Goal: Information Seeking & Learning: Learn about a topic

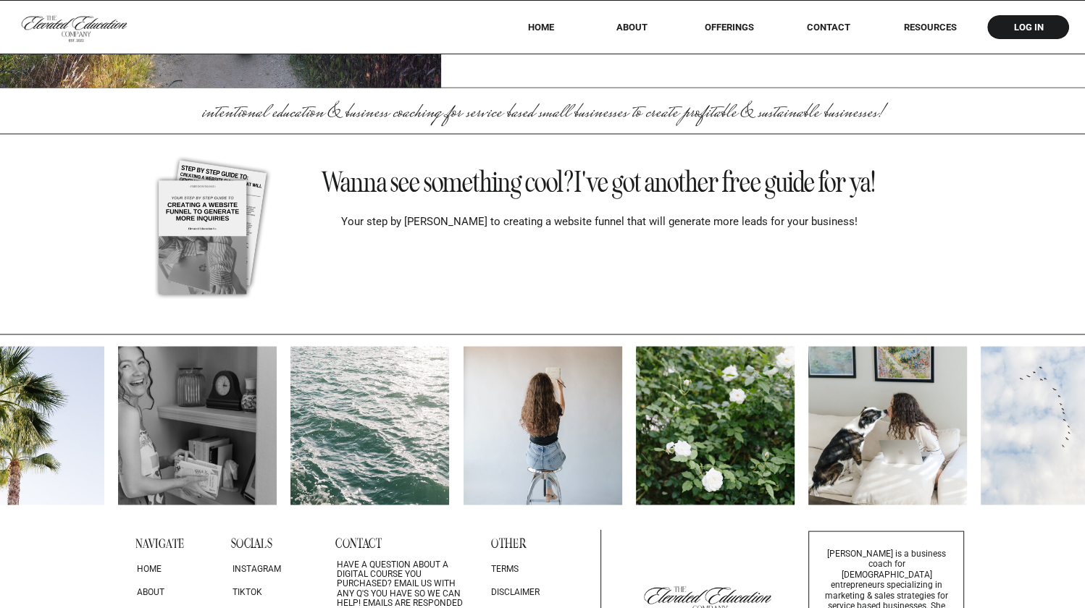
scroll to position [12206, 0]
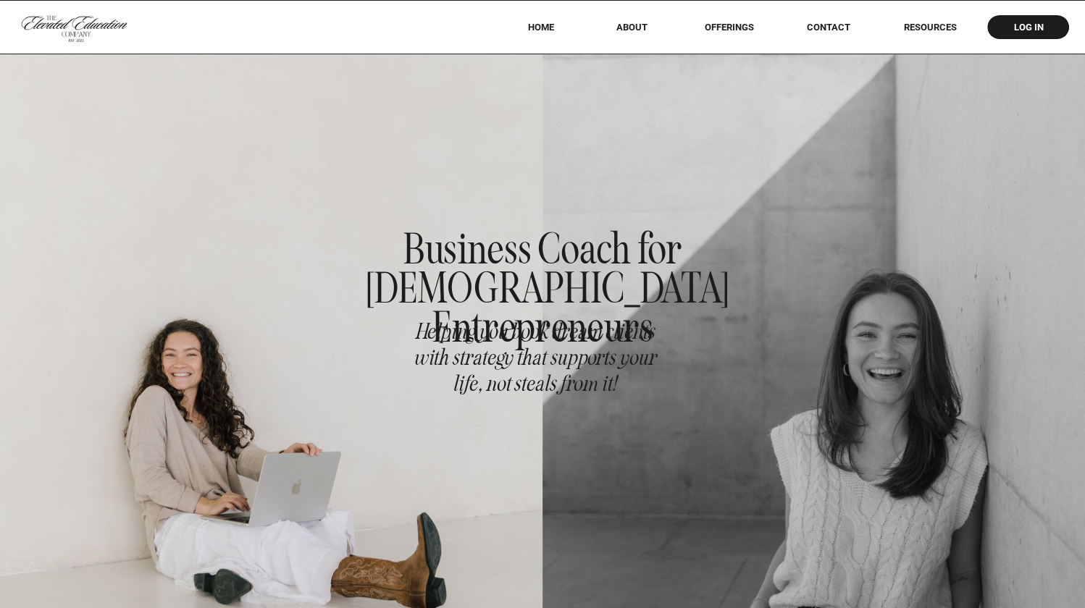
click at [744, 24] on nav "offerings" at bounding box center [729, 27] width 91 height 11
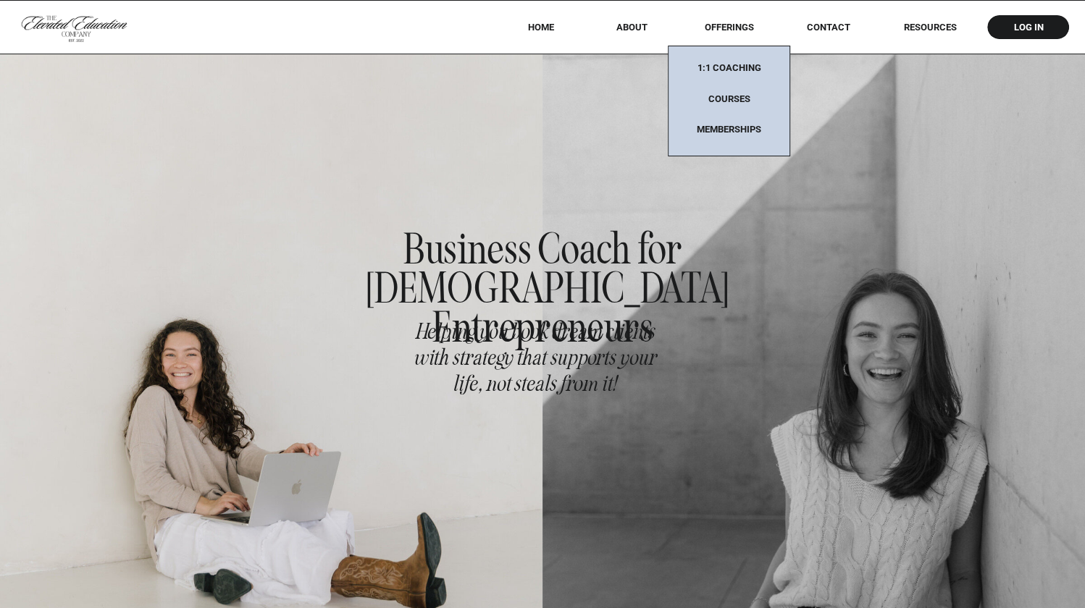
click at [727, 124] on nav "Memberships" at bounding box center [729, 130] width 91 height 12
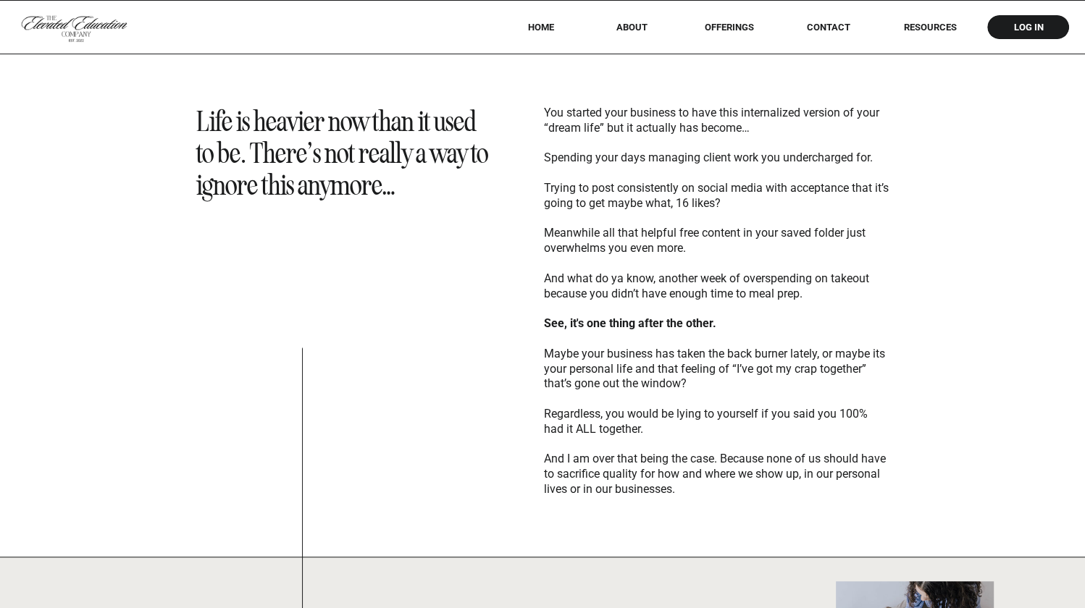
scroll to position [511, 0]
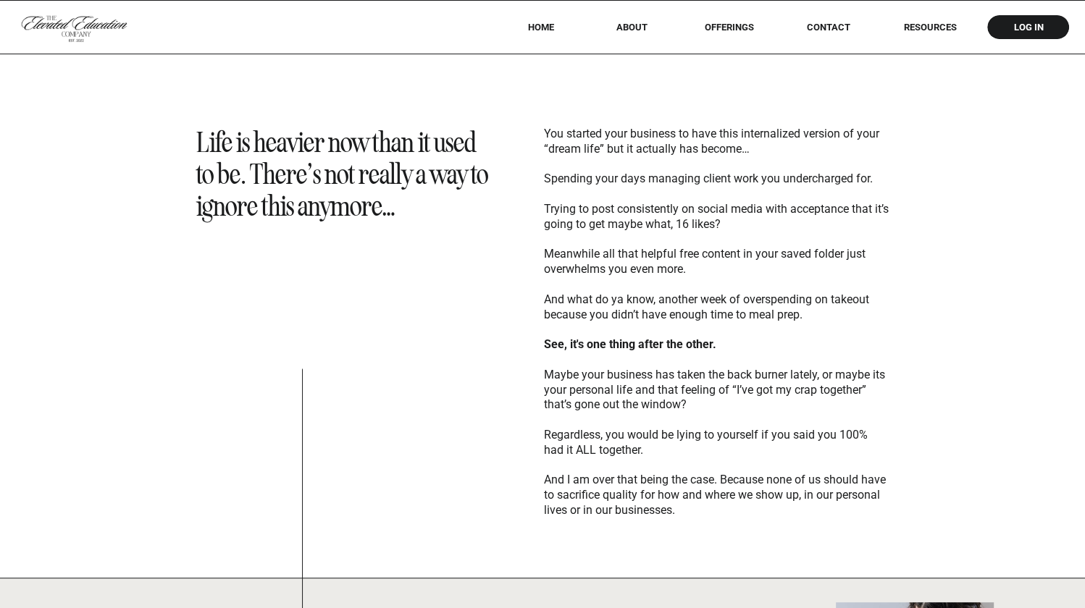
click at [622, 159] on p "You started your business to have this internalized version of your “dream life…" at bounding box center [716, 320] width 345 height 387
click at [674, 216] on p "You started your business to have this internalized version of your “dream life…" at bounding box center [716, 320] width 345 height 387
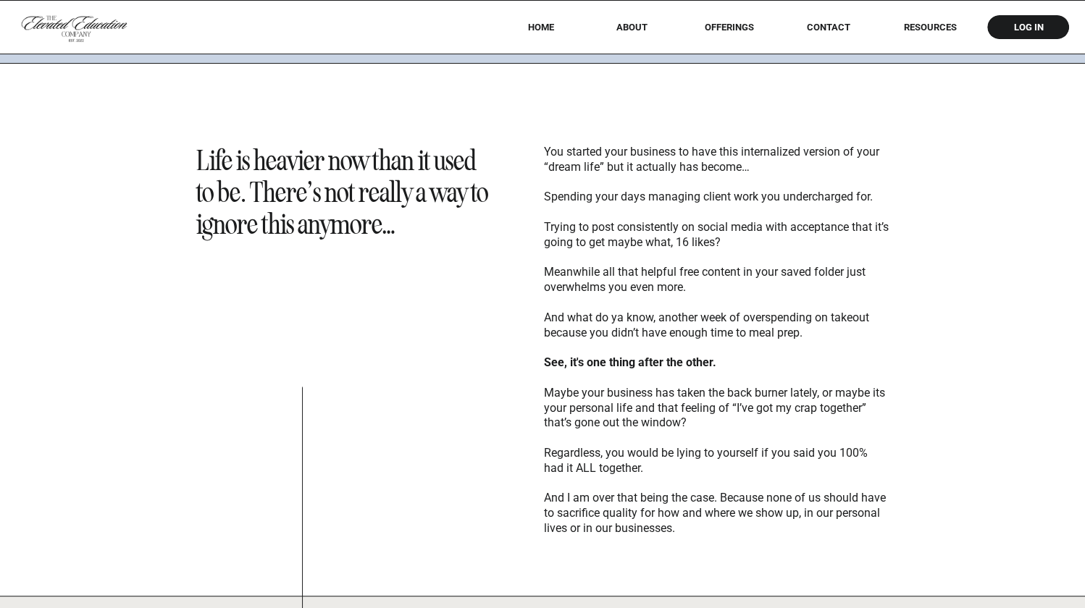
scroll to position [486, 0]
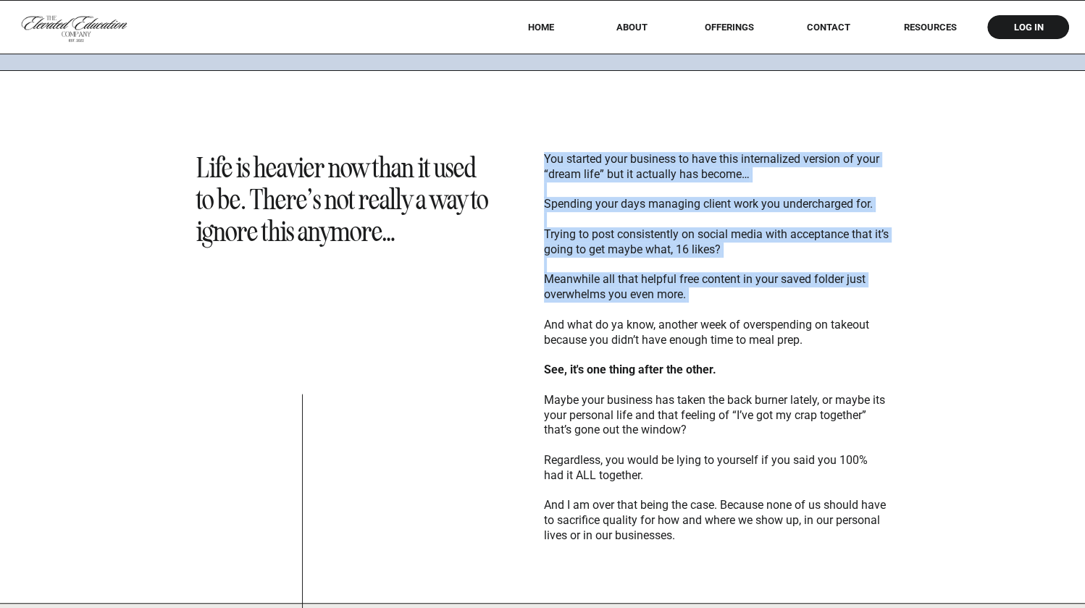
drag, startPoint x: 692, startPoint y: 306, endPoint x: 544, endPoint y: 153, distance: 212.6
click at [544, 153] on p "You started your business to have this internalized version of your “dream life…" at bounding box center [716, 345] width 345 height 387
copy p "You started your business to have this internalized version of your “dream life…"
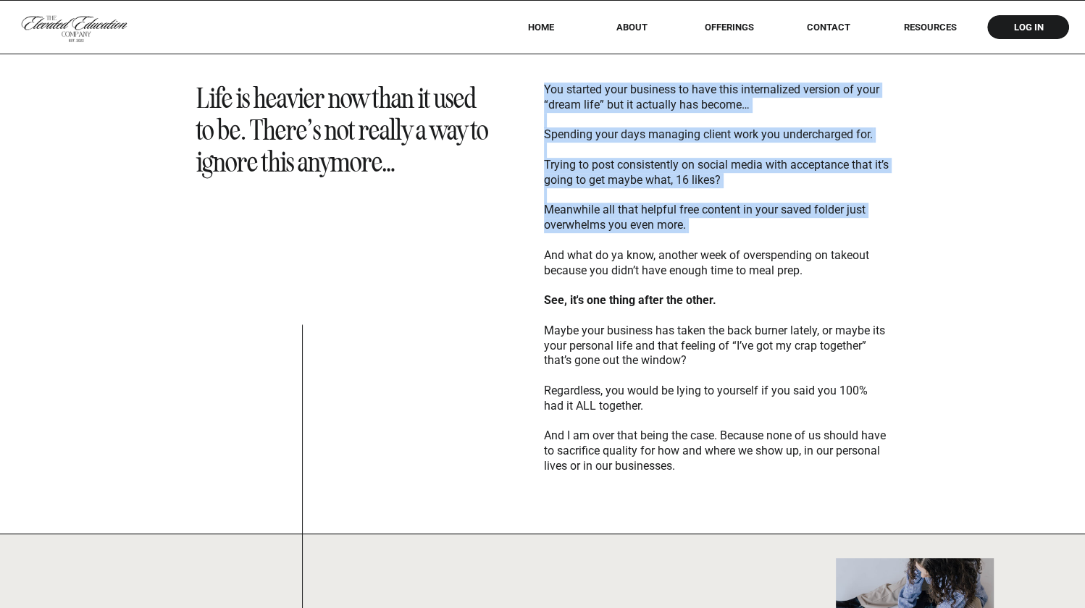
click at [573, 383] on p "You started your business to have this internalized version of your “dream life…" at bounding box center [716, 276] width 345 height 387
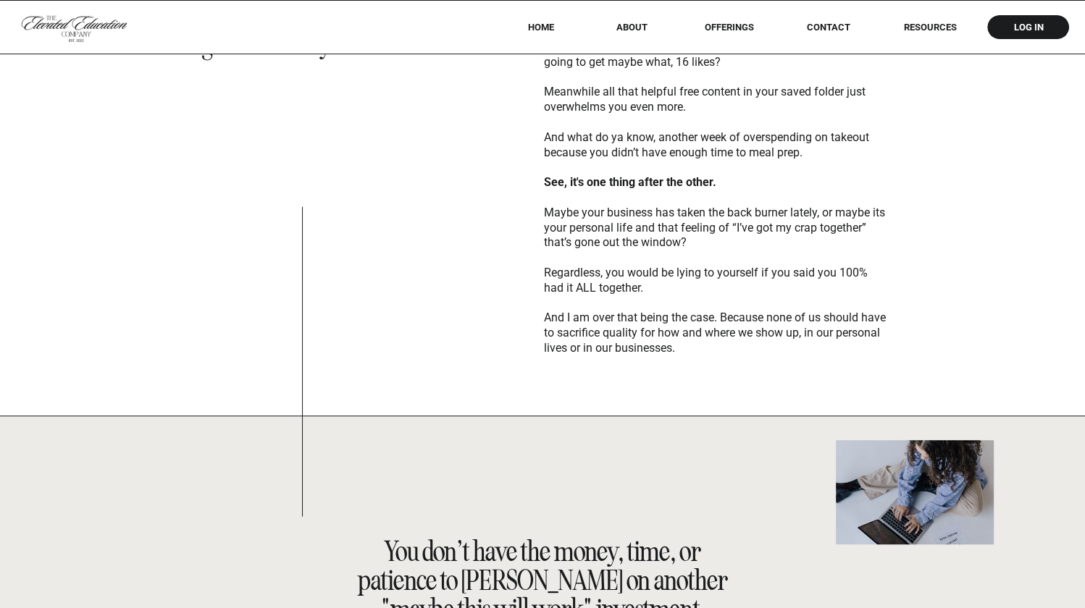
scroll to position [698, 0]
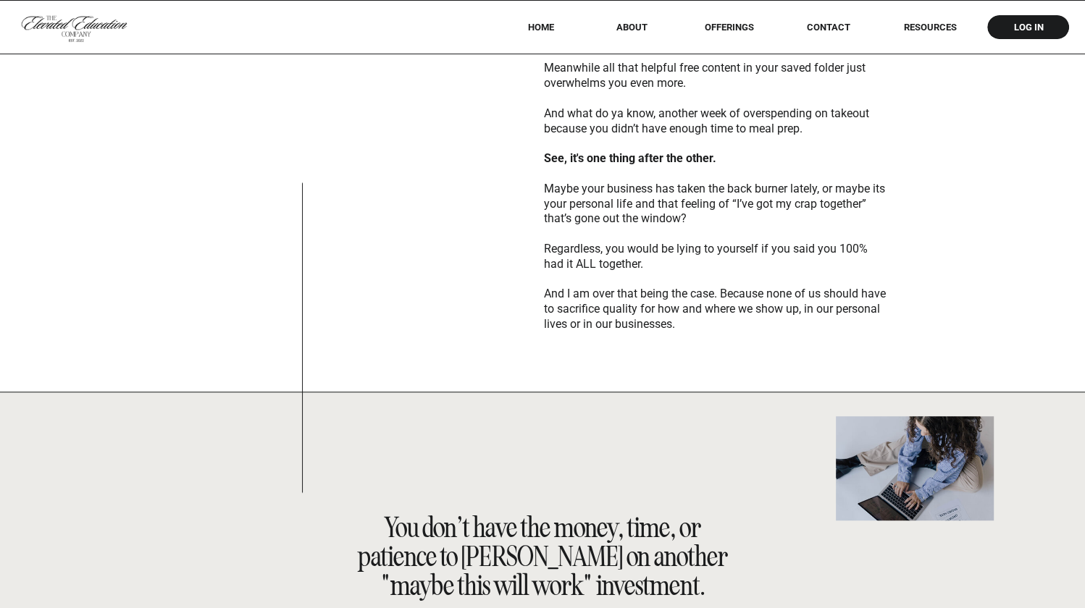
click at [632, 322] on p "You started your business to have this internalized version of your “dream life…" at bounding box center [716, 134] width 345 height 387
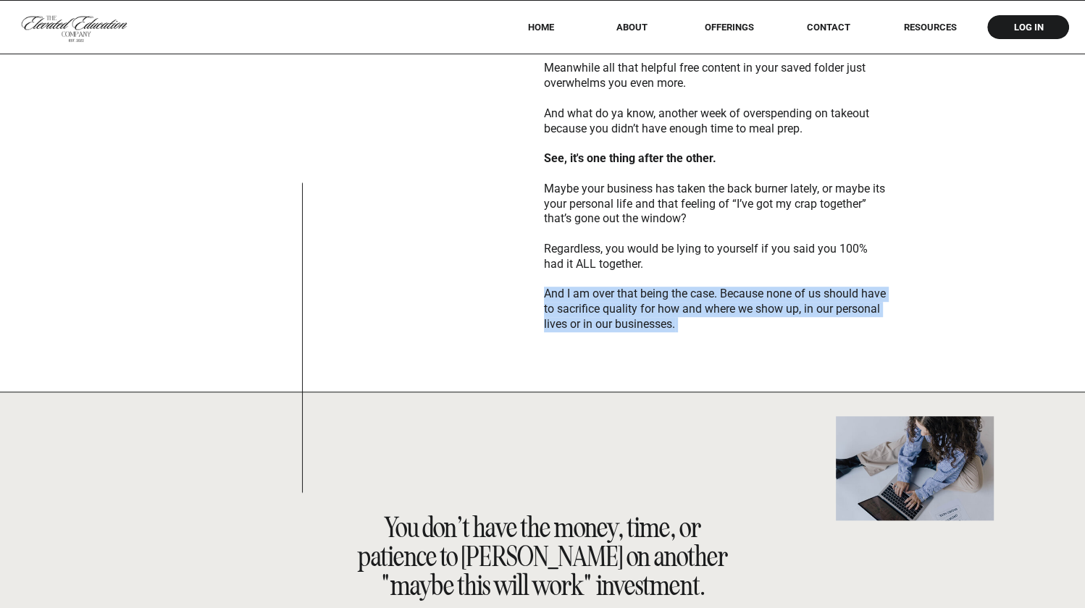
copy p "And I am over that being the case. Because none of us should have to sacrifice …"
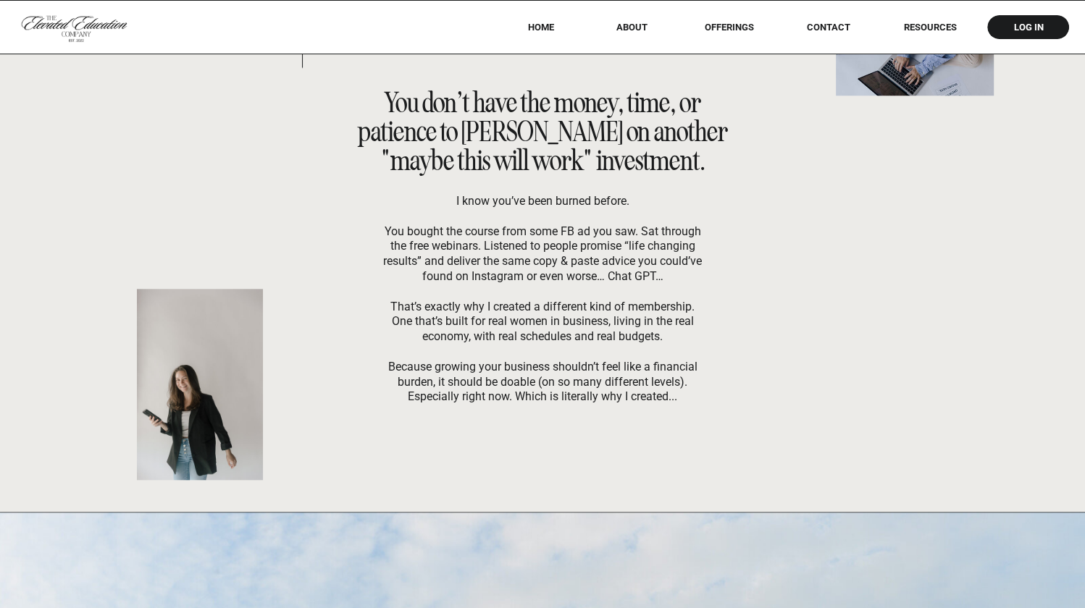
scroll to position [1126, 0]
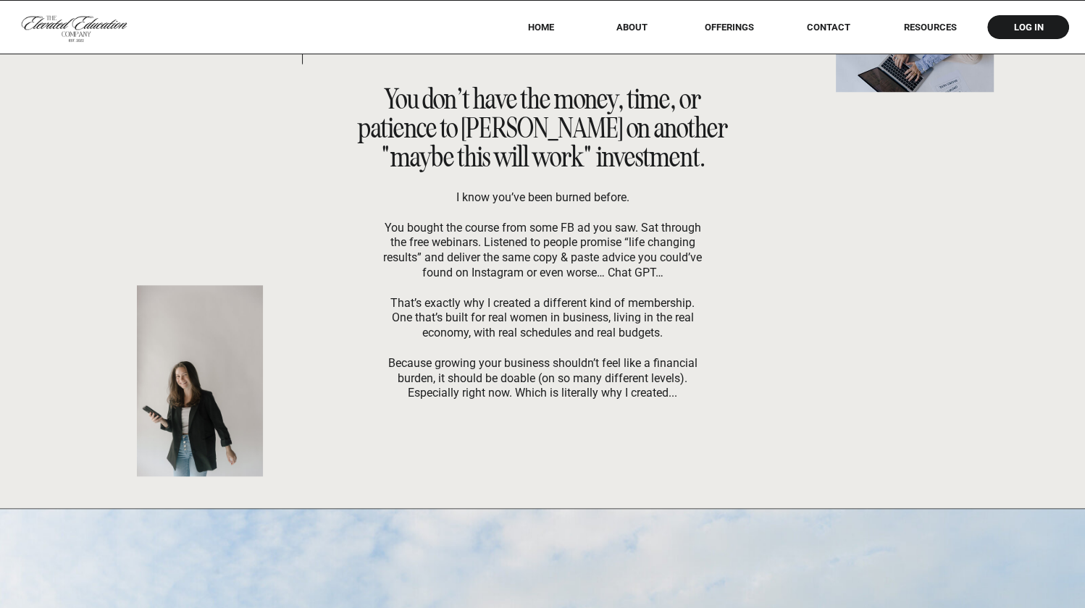
click at [544, 327] on p "I know you’ve been burned before. You bought the course from some FB ad you saw…" at bounding box center [543, 288] width 326 height 197
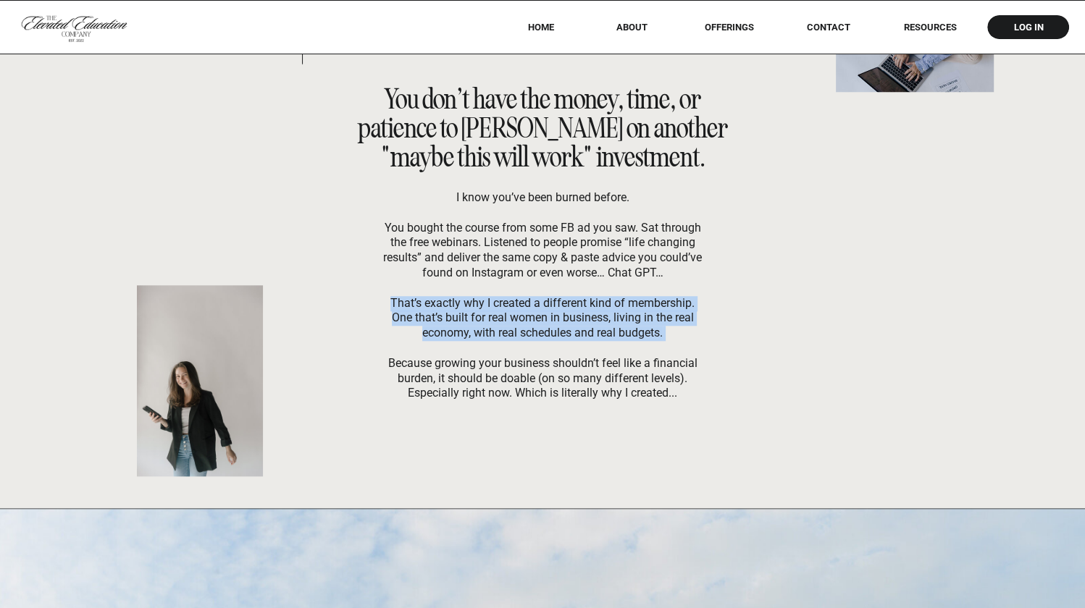
copy p "That’s exactly why I created a different kind of membership. One that’s built f…"
click at [508, 388] on p "I know you’ve been burned before. You bought the course from some FB ad you saw…" at bounding box center [543, 288] width 326 height 197
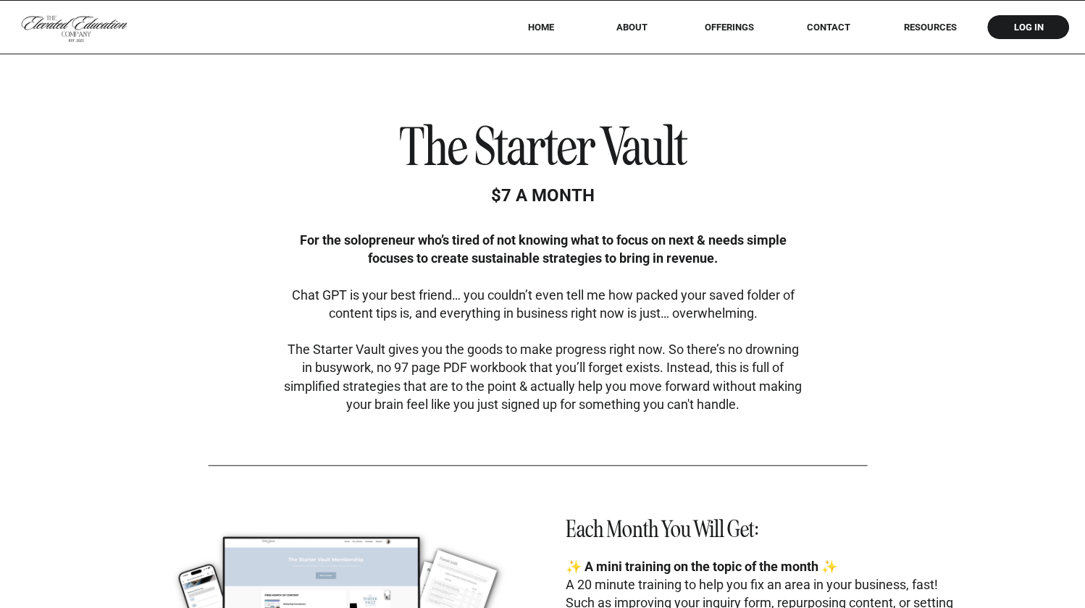
scroll to position [3481, 0]
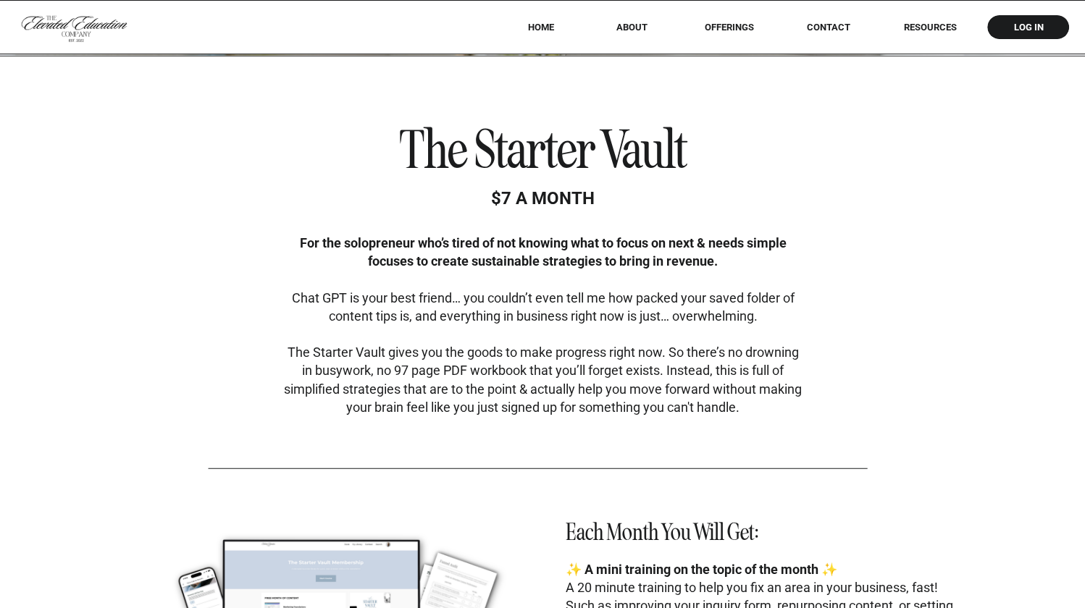
click at [482, 267] on b "For the solopreneur who’s tired of not knowing what to focus on next & needs si…" at bounding box center [543, 251] width 487 height 33
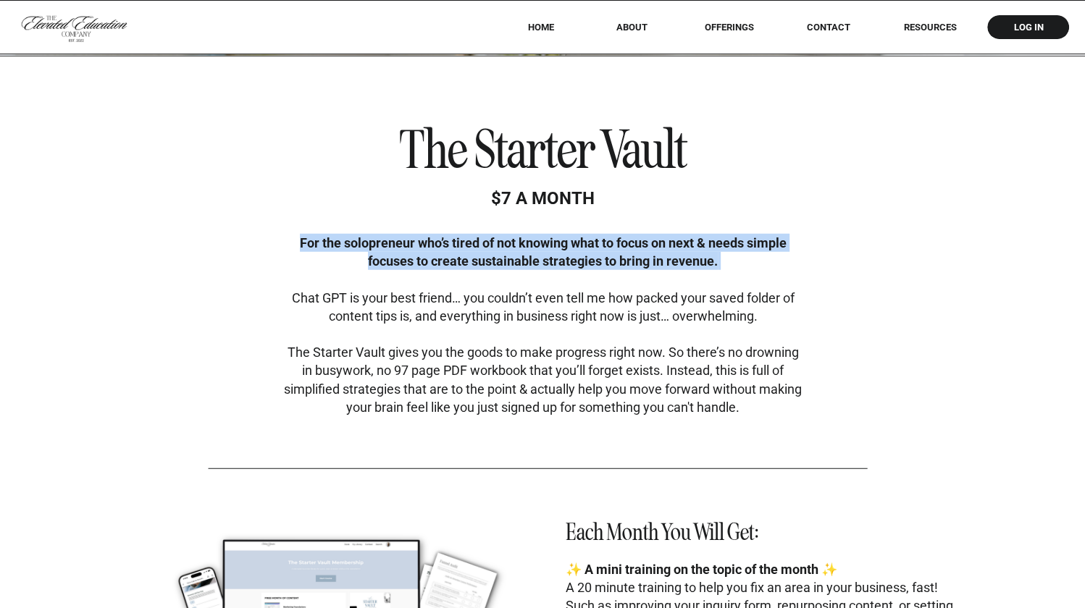
copy b "For the solopreneur who’s tired of not knowing what to focus on next & needs si…"
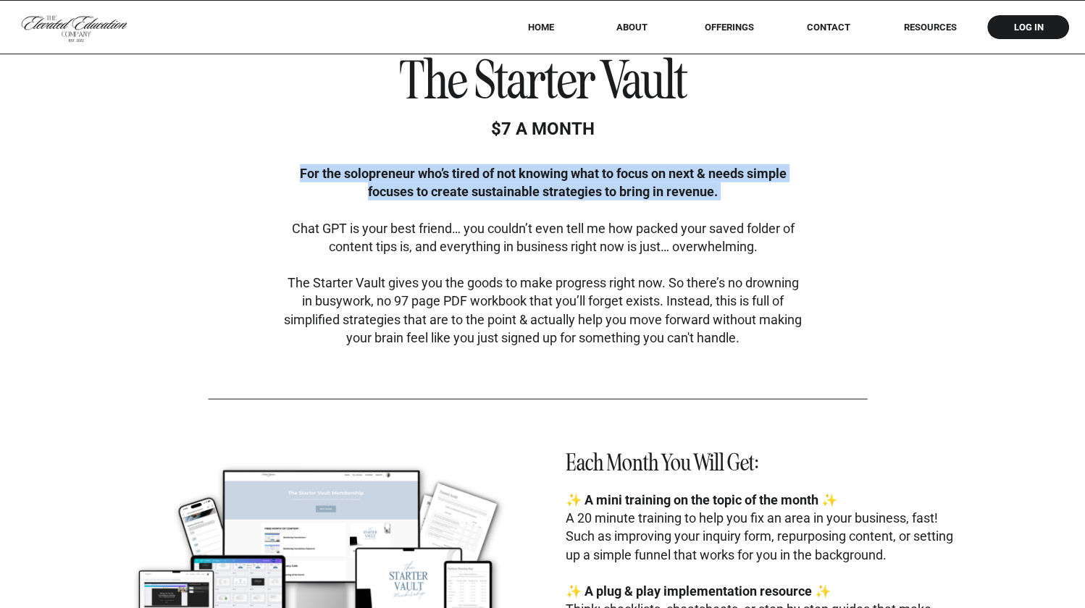
click at [511, 297] on p "For the solopreneur who’s tired of not knowing what to focus on next & needs si…" at bounding box center [543, 256] width 522 height 184
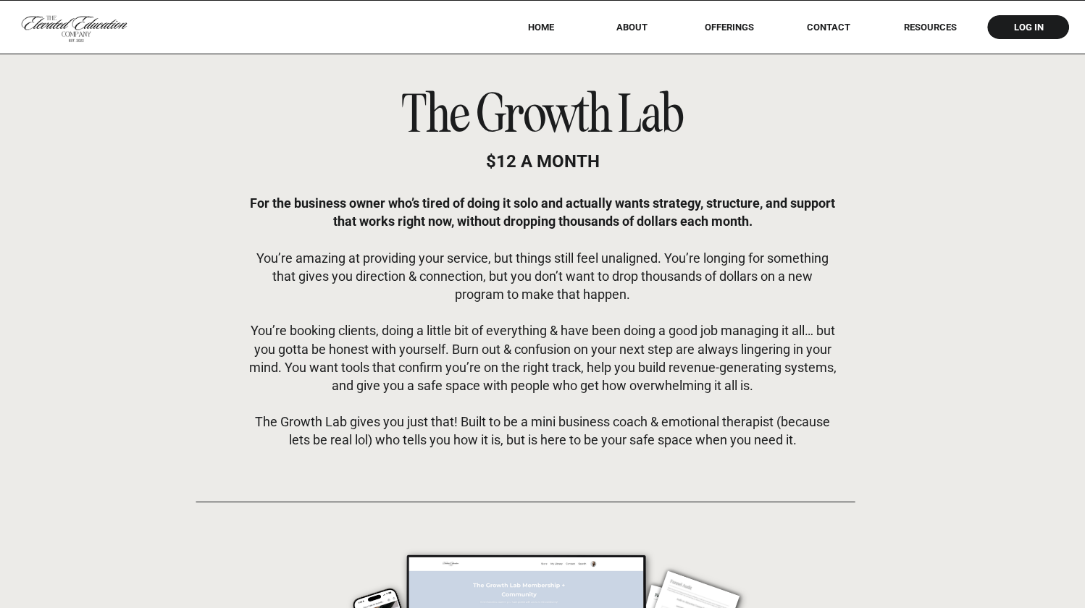
scroll to position [4286, 0]
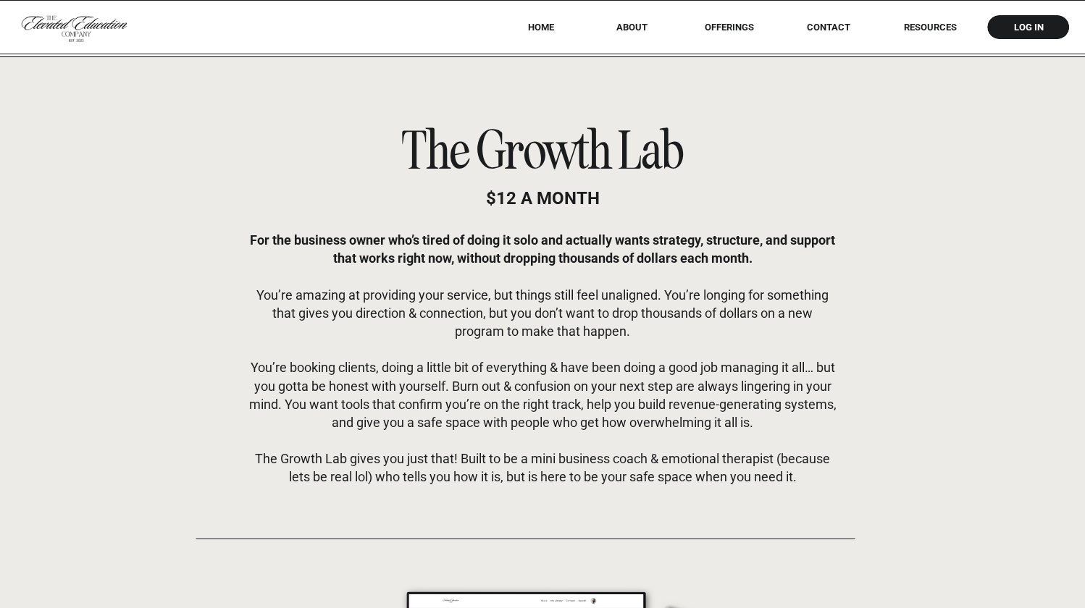
click at [541, 247] on p "For the business owner who’s tired of doing it solo and actually wants strategy…" at bounding box center [542, 361] width 588 height 260
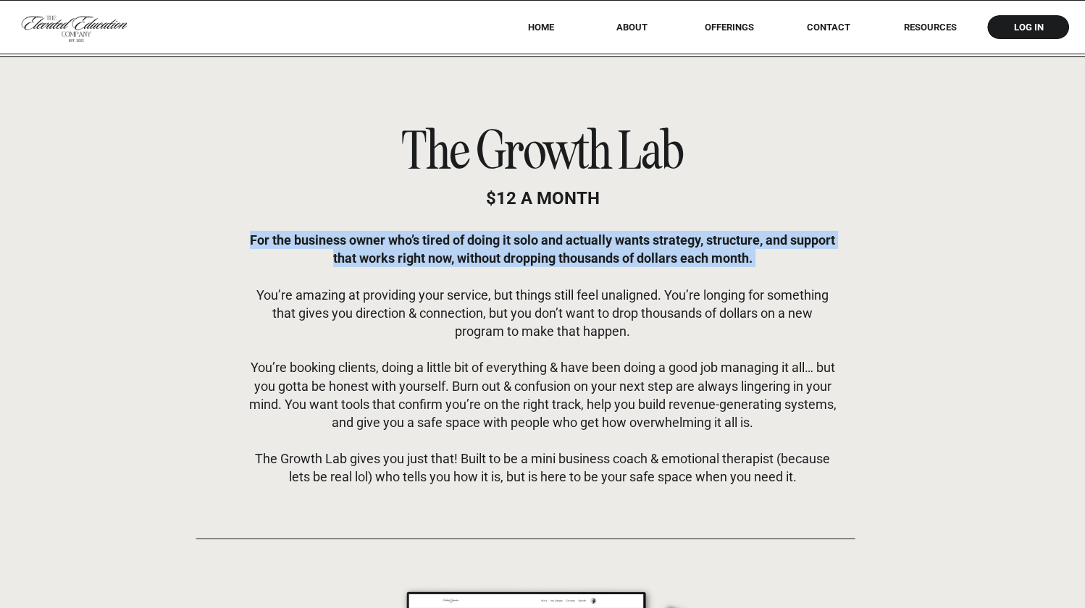
click at [541, 247] on p "For the business owner who’s tired of doing it solo and actually wants strategy…" at bounding box center [542, 361] width 588 height 260
copy b "For the business owner who’s tired of doing it solo and actually wants strategy…"
click at [559, 350] on p "For the business owner who’s tired of doing it solo and actually wants strategy…" at bounding box center [542, 361] width 588 height 260
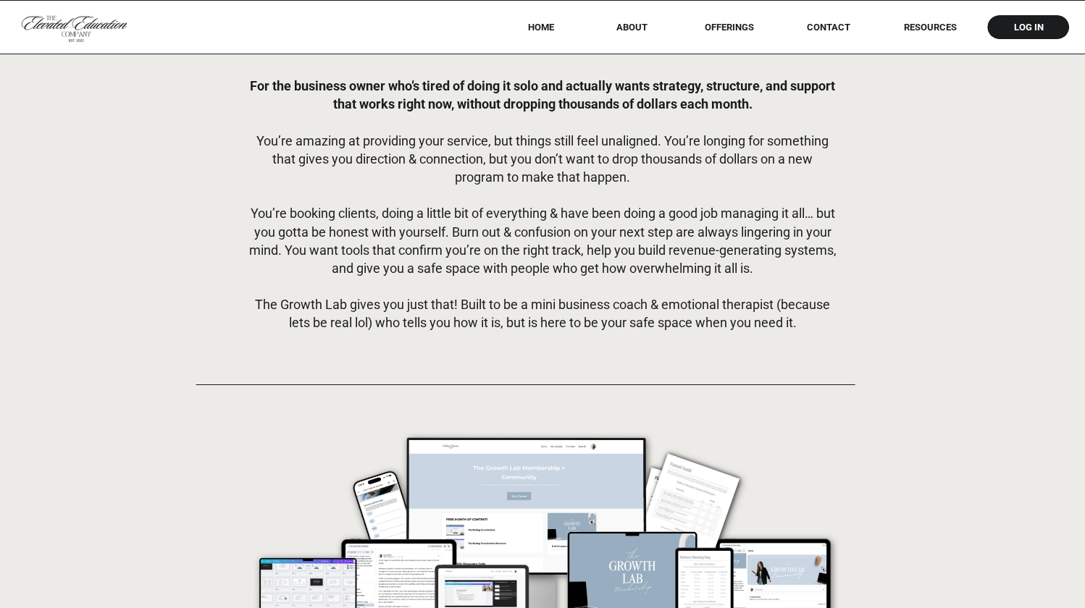
scroll to position [4441, 0]
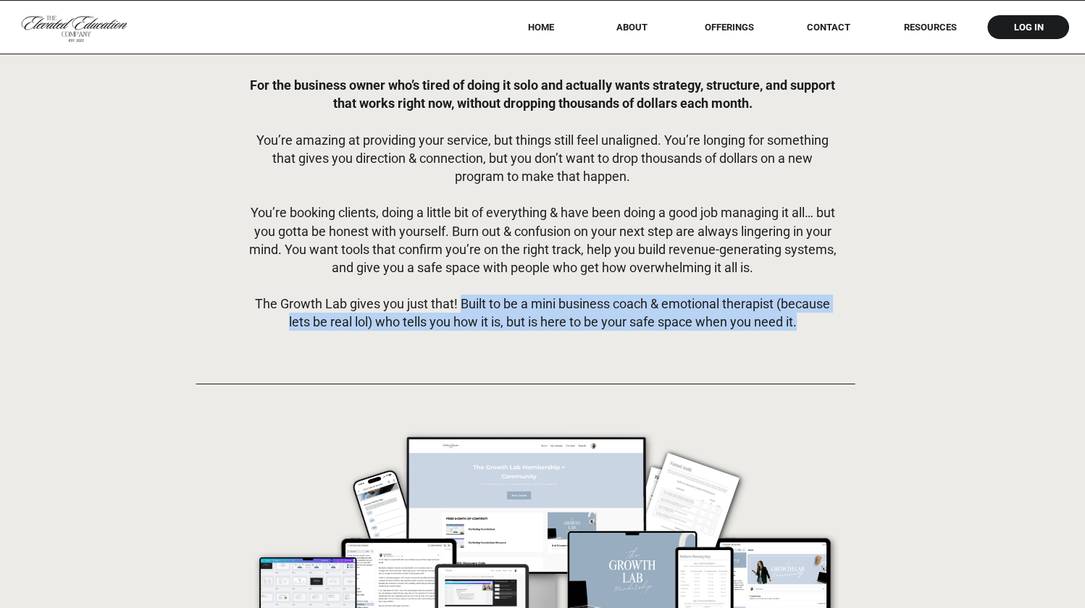
drag, startPoint x: 458, startPoint y: 301, endPoint x: 816, endPoint y: 320, distance: 358.3
click at [816, 320] on p "For the business owner who’s tired of doing it solo and actually wants strategy…" at bounding box center [542, 206] width 588 height 260
copy p "Built to be a mini business coach & emotional therapist (because lets be real l…"
